Goal: Find specific page/section: Find specific page/section

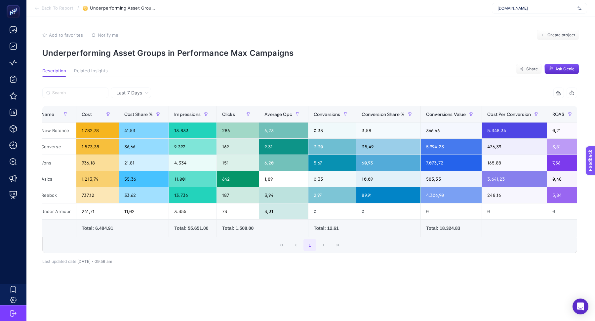
scroll to position [0, 167]
